Goal: Find contact information: Find contact information

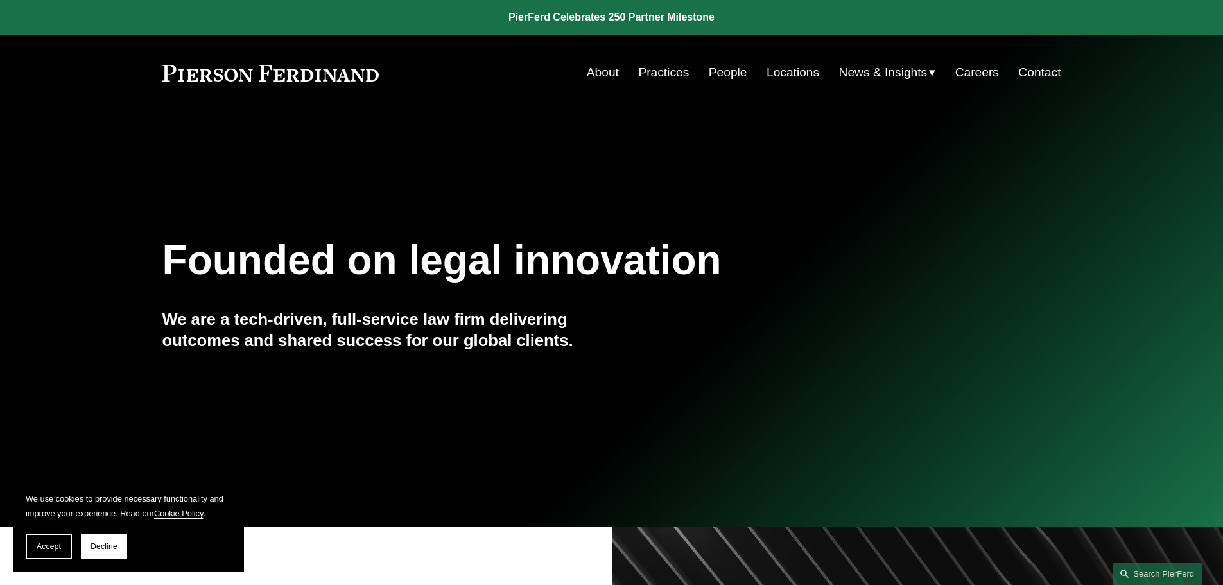
click at [791, 67] on link "Locations" at bounding box center [793, 72] width 53 height 24
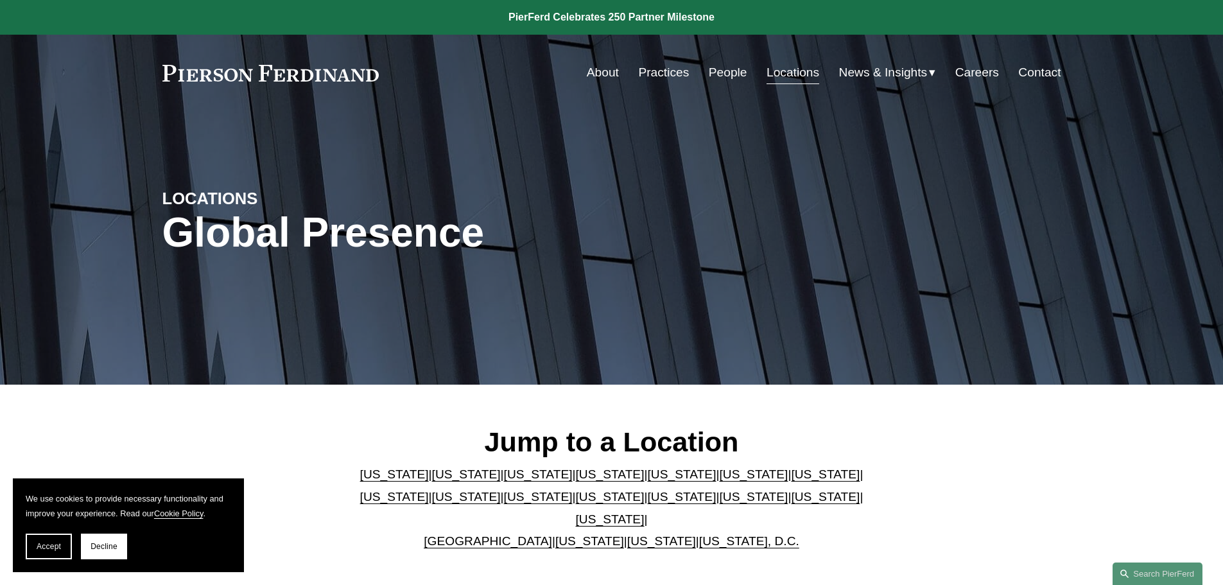
click at [1057, 66] on link "Contact" at bounding box center [1040, 72] width 42 height 24
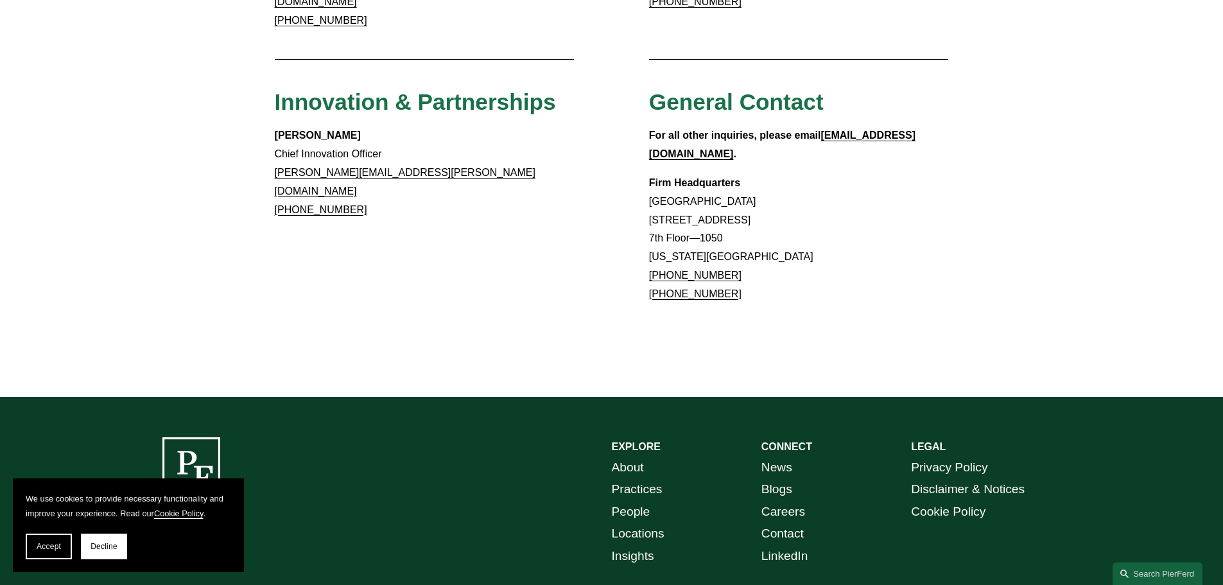
scroll to position [1156, 0]
